Goal: Task Accomplishment & Management: Manage account settings

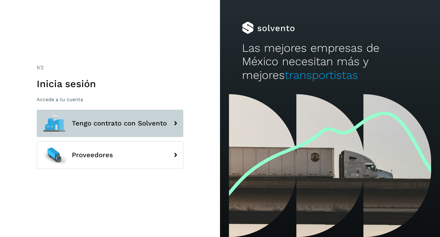
click at [163, 129] on button "Tengo contrato con Solvento" at bounding box center [110, 123] width 147 height 27
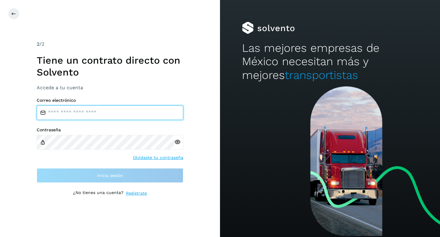
drag, startPoint x: 110, startPoint y: 115, endPoint x: 111, endPoint y: 118, distance: 3.7
click at [110, 115] on input "email" at bounding box center [110, 113] width 147 height 15
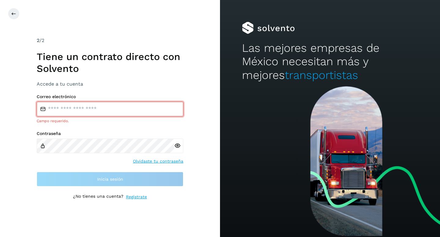
type input "**********"
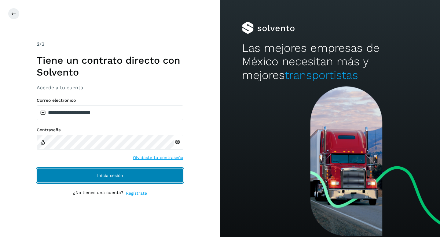
click at [115, 178] on span "Inicia sesión" at bounding box center [110, 176] width 26 height 4
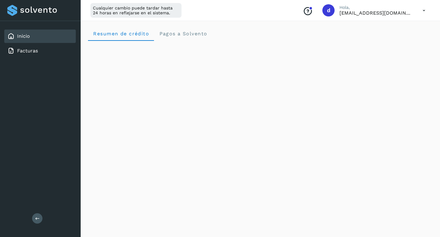
click at [426, 11] on icon at bounding box center [423, 10] width 13 height 13
click at [397, 38] on div "Cerrar sesión" at bounding box center [393, 40] width 73 height 12
